Goal: Transaction & Acquisition: Purchase product/service

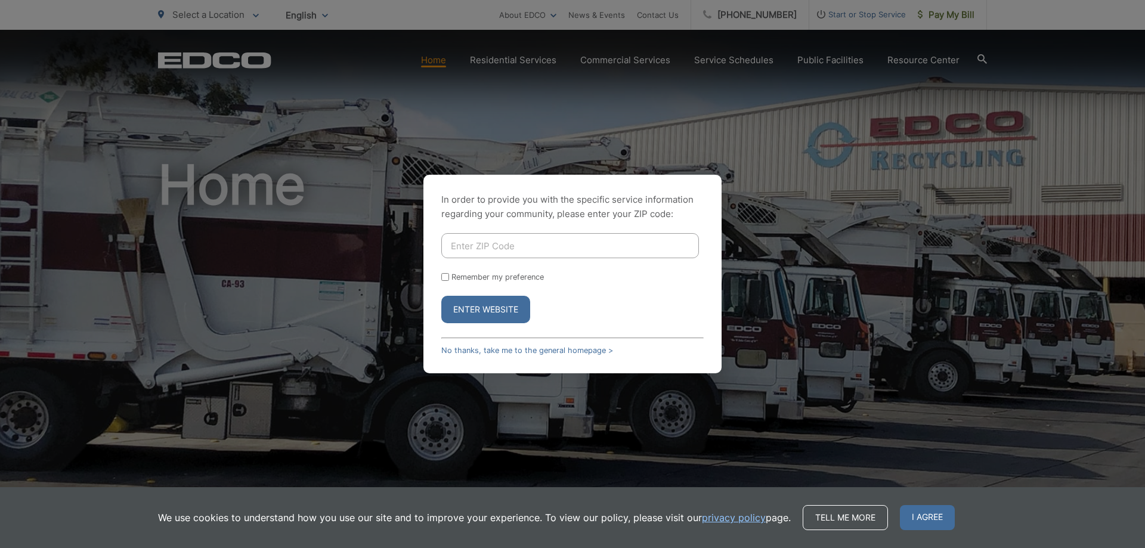
click at [598, 253] on input "Enter ZIP Code" at bounding box center [570, 245] width 258 height 25
type input "92084"
click at [516, 273] on label "Remember my preference" at bounding box center [497, 277] width 92 height 9
click at [449, 273] on input "Remember my preference" at bounding box center [445, 277] width 8 height 8
checkbox input "true"
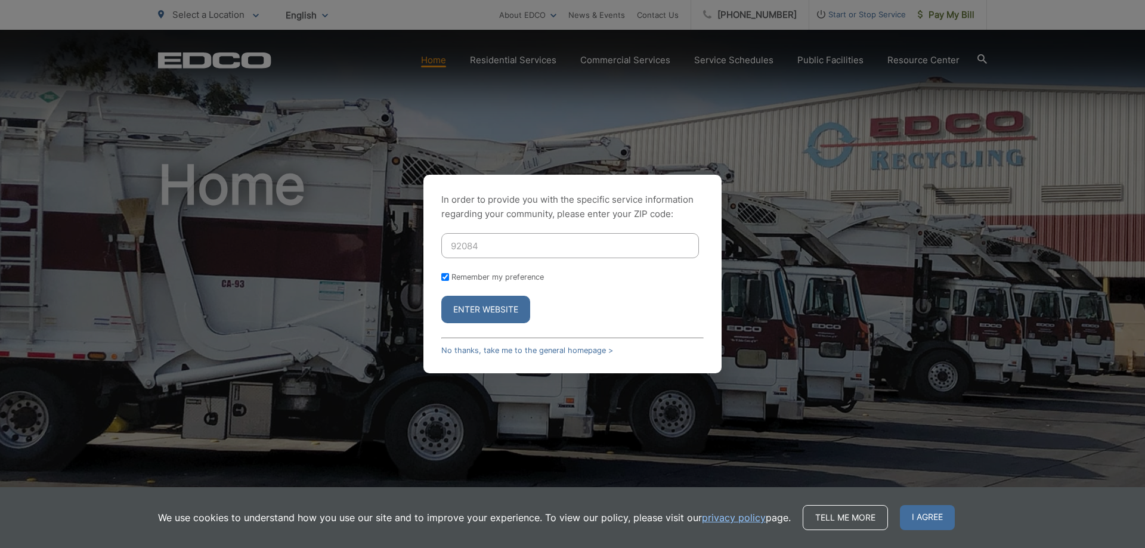
checkbox input "true"
click at [512, 302] on button "Enter Website" at bounding box center [485, 309] width 89 height 27
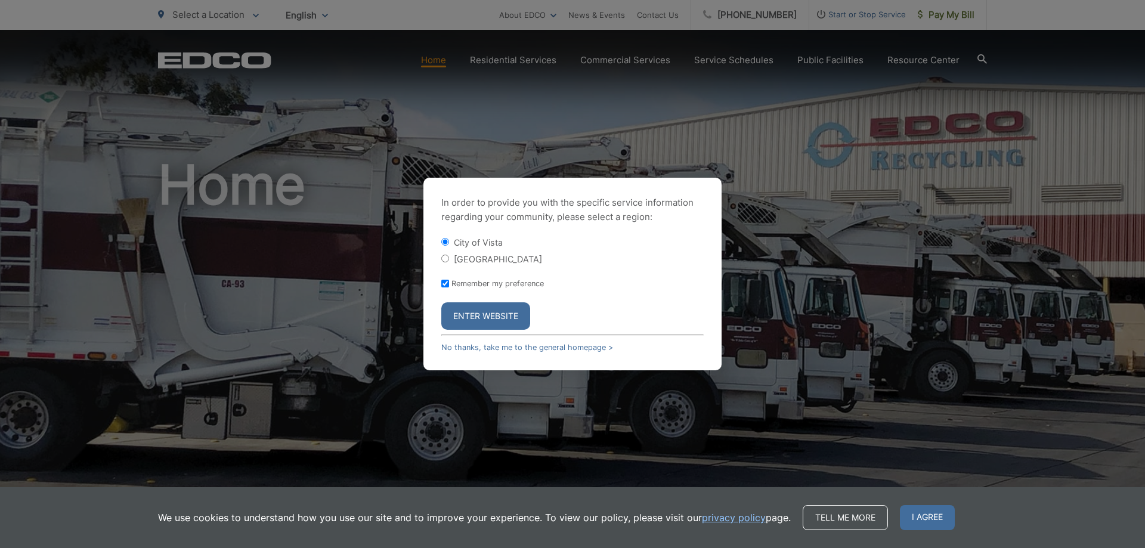
click at [495, 311] on button "Enter Website" at bounding box center [485, 315] width 89 height 27
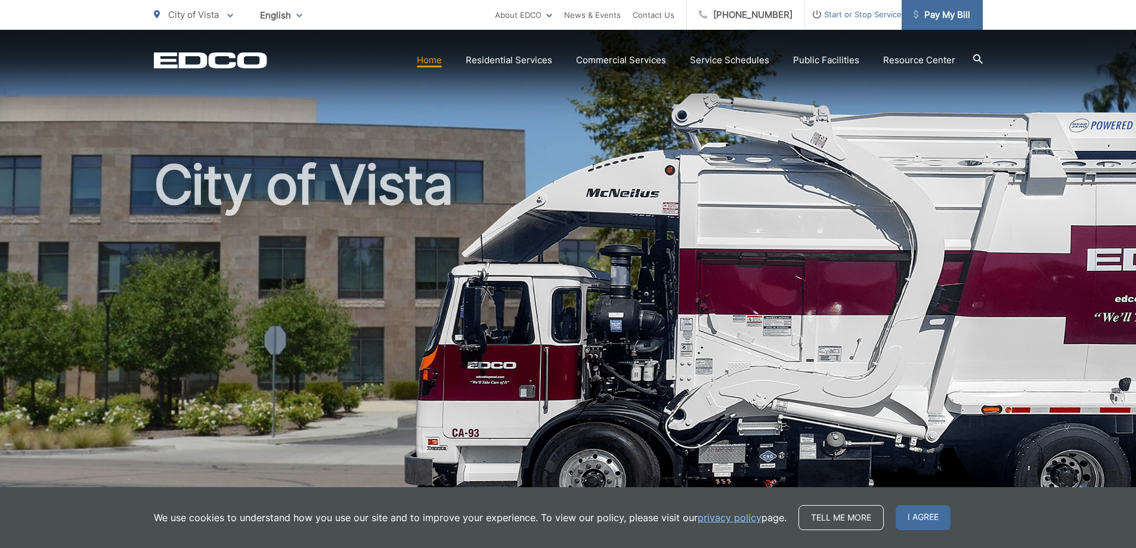
click at [940, 11] on span "Pay My Bill" at bounding box center [942, 15] width 57 height 14
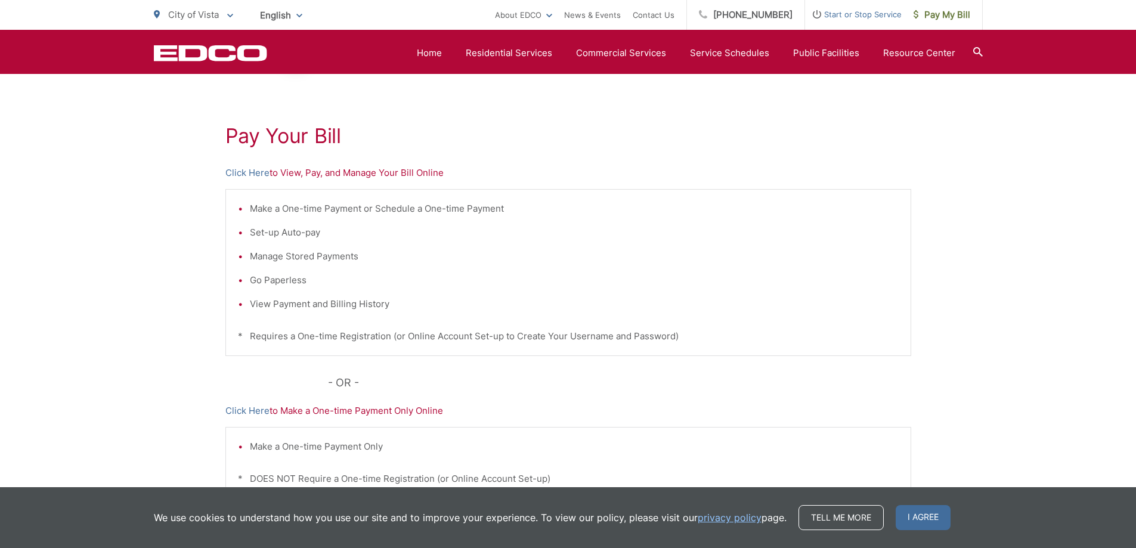
scroll to position [119, 0]
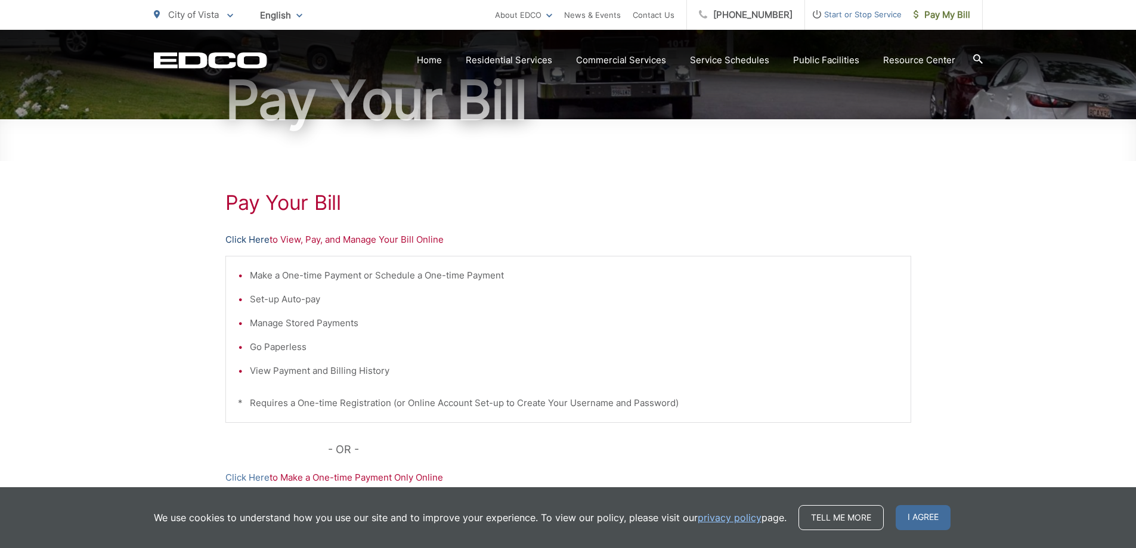
click at [243, 245] on link "Click Here" at bounding box center [247, 240] width 44 height 14
